Goal: Find specific page/section: Find specific page/section

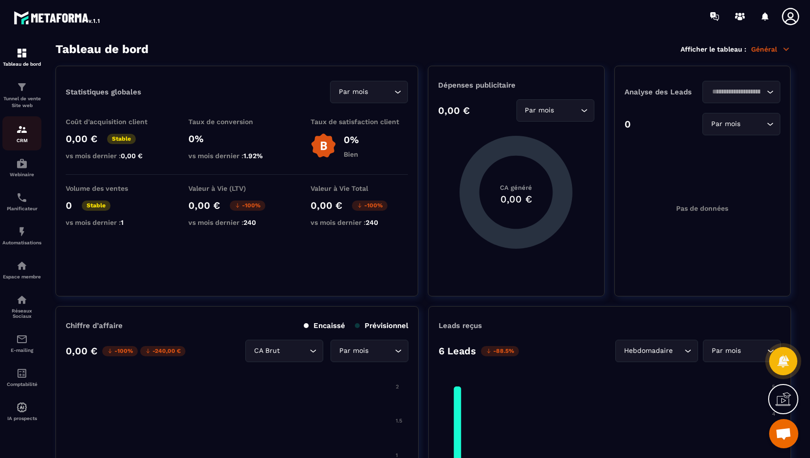
click at [23, 130] on img at bounding box center [22, 130] width 12 height 12
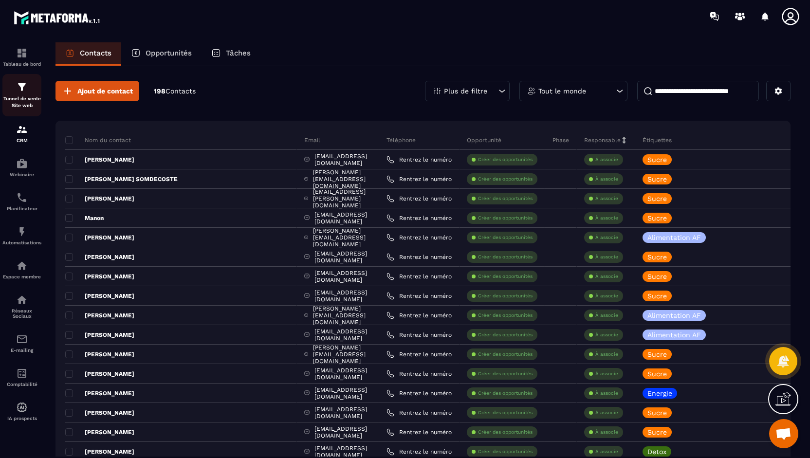
click at [20, 89] on img at bounding box center [22, 87] width 12 height 12
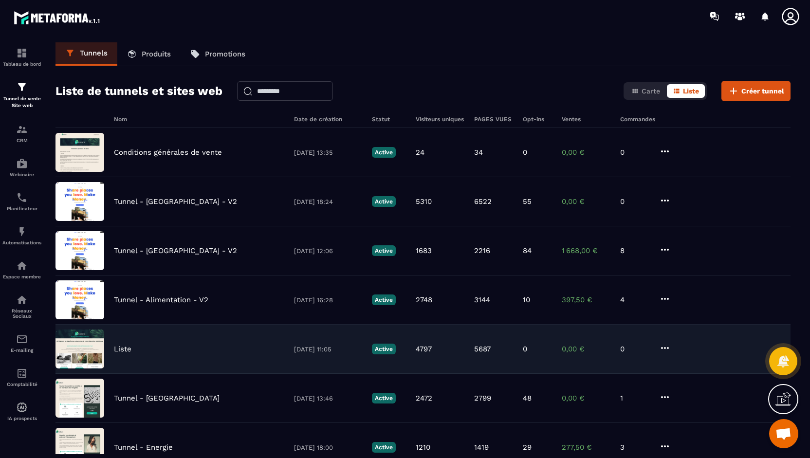
click at [121, 346] on p "Liste" at bounding box center [123, 349] width 18 height 9
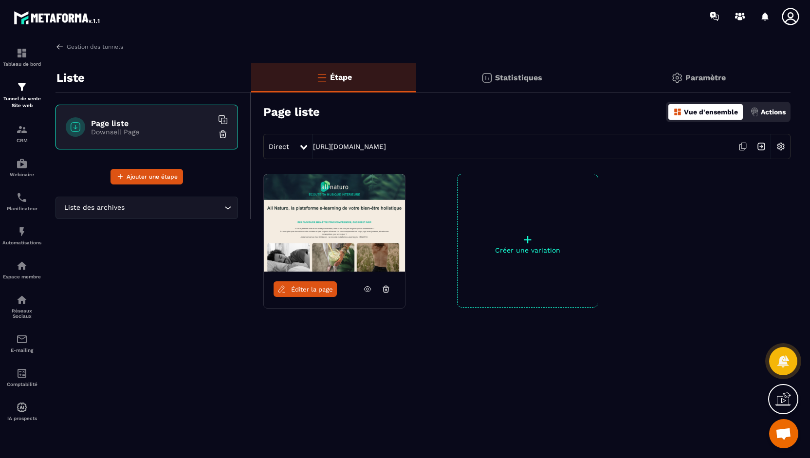
click at [368, 287] on icon at bounding box center [367, 289] width 9 height 9
click at [18, 85] on img at bounding box center [22, 87] width 12 height 12
